Goal: Register for event/course

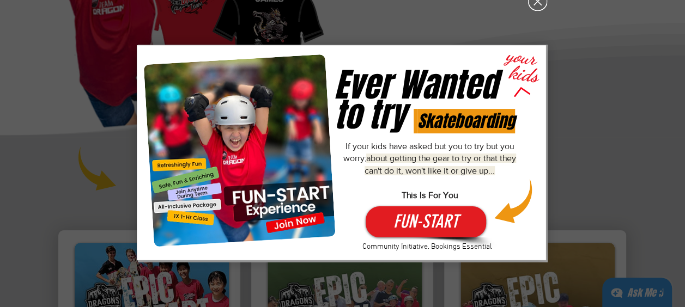
drag, startPoint x: 545, startPoint y: 2, endPoint x: 476, endPoint y: 123, distance: 138.8
click at [477, 121] on div "Ever Wanted to try your kids Skateboarding If your kids have asked but you to t…" at bounding box center [343, 127] width 410 height 270
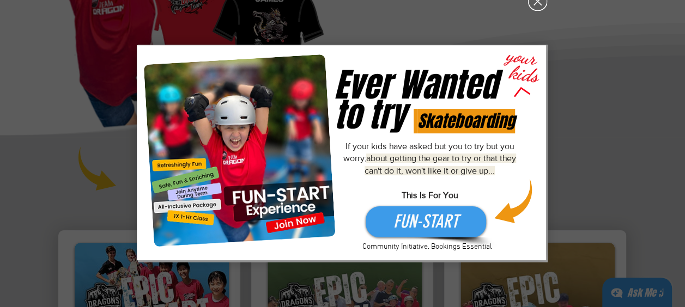
click at [423, 224] on span "FUN-START" at bounding box center [425, 221] width 65 height 25
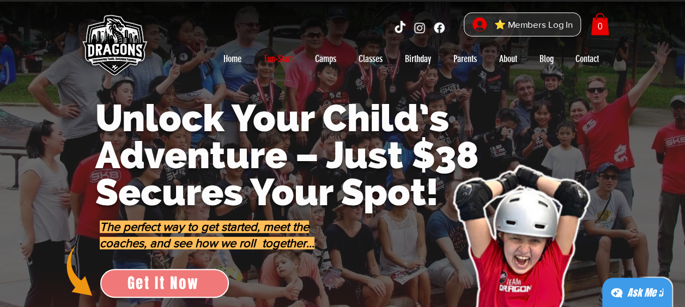
click at [161, 283] on span "Get It Now" at bounding box center [163, 283] width 72 height 22
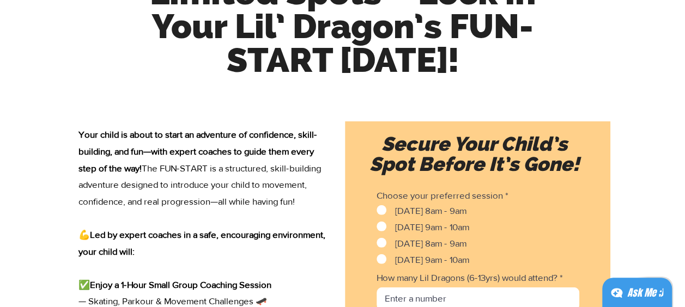
scroll to position [1394, 0]
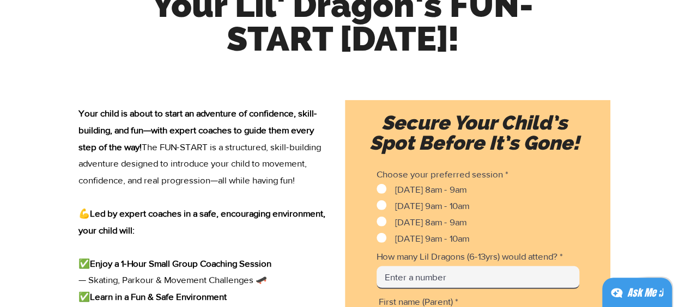
click at [426, 289] on input "How many Lil Dragons (6-13yrs) would attend?" at bounding box center [477, 277] width 203 height 23
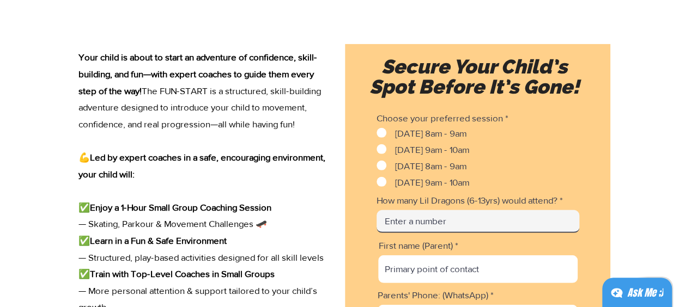
scroll to position [1448, 0]
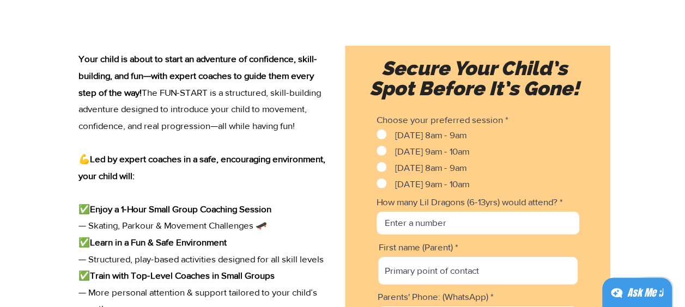
click at [543, 158] on div "[DATE] 8am - 9am [DATE] 9am - 10am [DATE] 8am - 9am [DATE] 9am - 10am" at bounding box center [478, 159] width 204 height 59
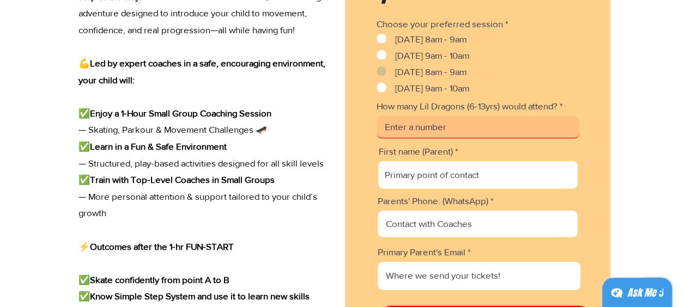
scroll to position [1557, 0]
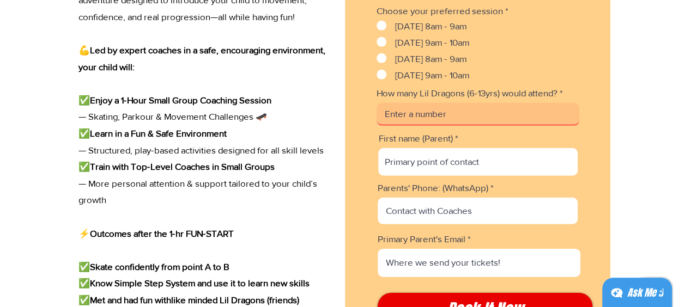
click at [449, 125] on input "How many Lil Dragons (6-13yrs) would attend?" at bounding box center [477, 114] width 203 height 23
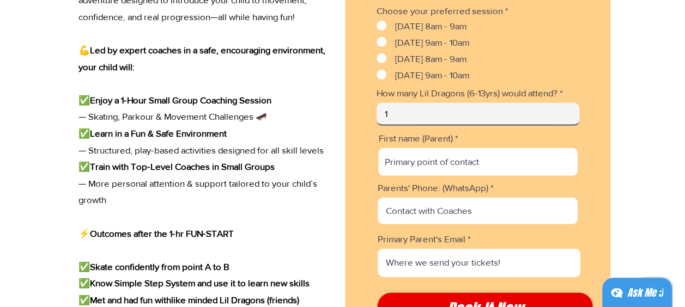
type input "1"
click at [571, 122] on input "1" at bounding box center [477, 114] width 203 height 23
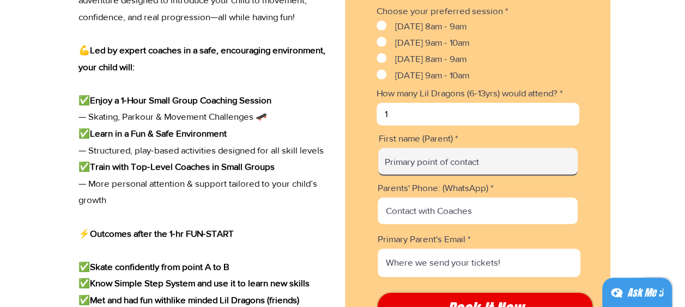
click at [477, 176] on input "First name (Parent)" at bounding box center [477, 162] width 199 height 28
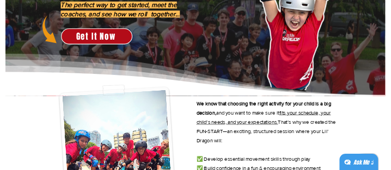
scroll to position [327, 0]
